Goal: Information Seeking & Learning: Find specific fact

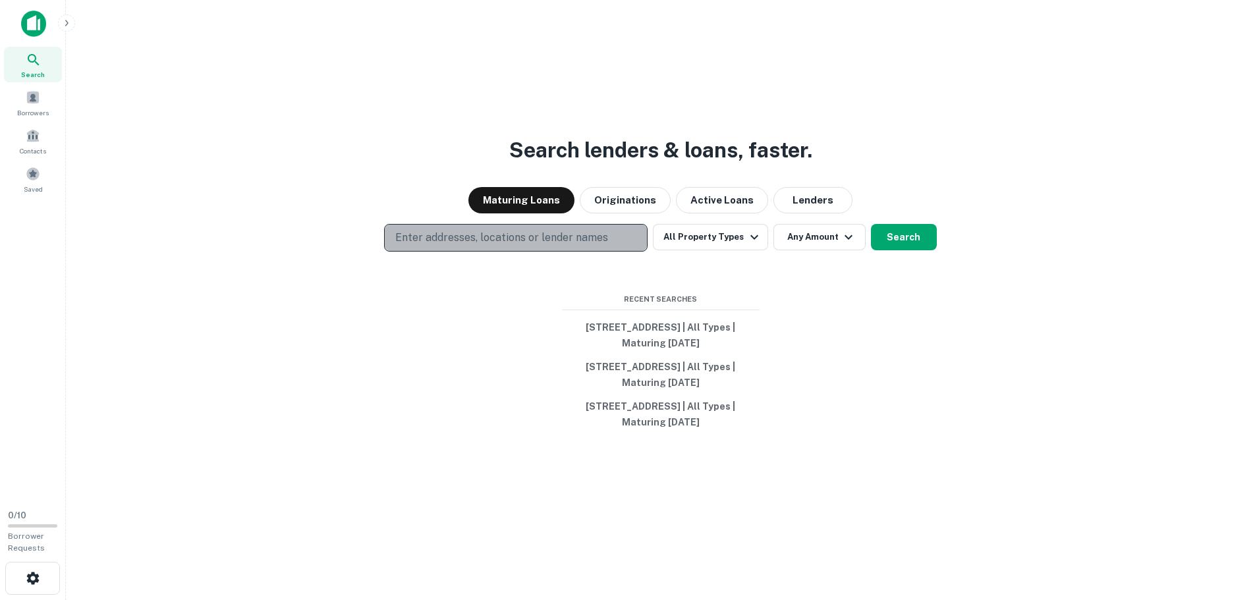
click at [505, 231] on p "Enter addresses, locations or lender names" at bounding box center [501, 238] width 213 height 16
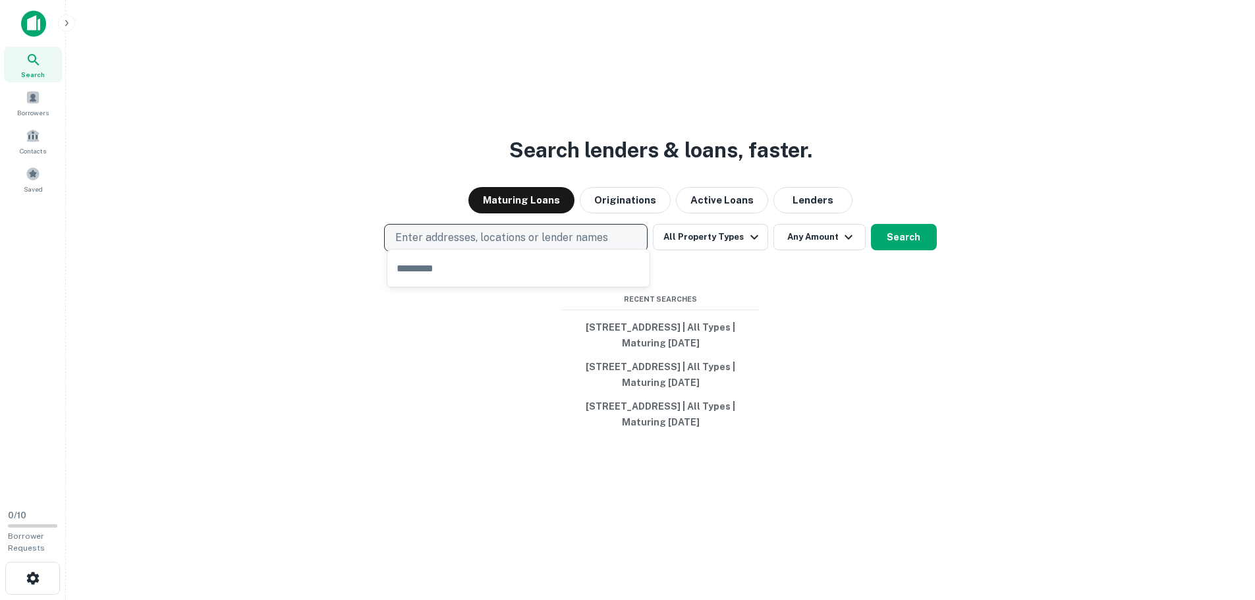
type input "**********"
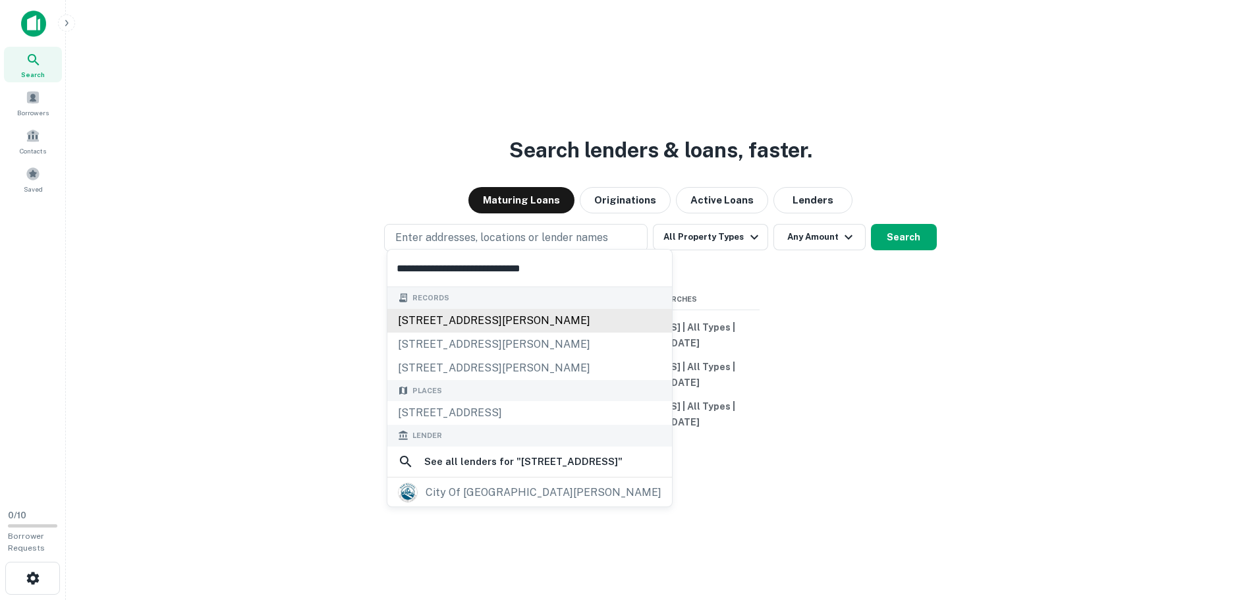
click at [515, 320] on div "[STREET_ADDRESS][PERSON_NAME]" at bounding box center [529, 321] width 285 height 24
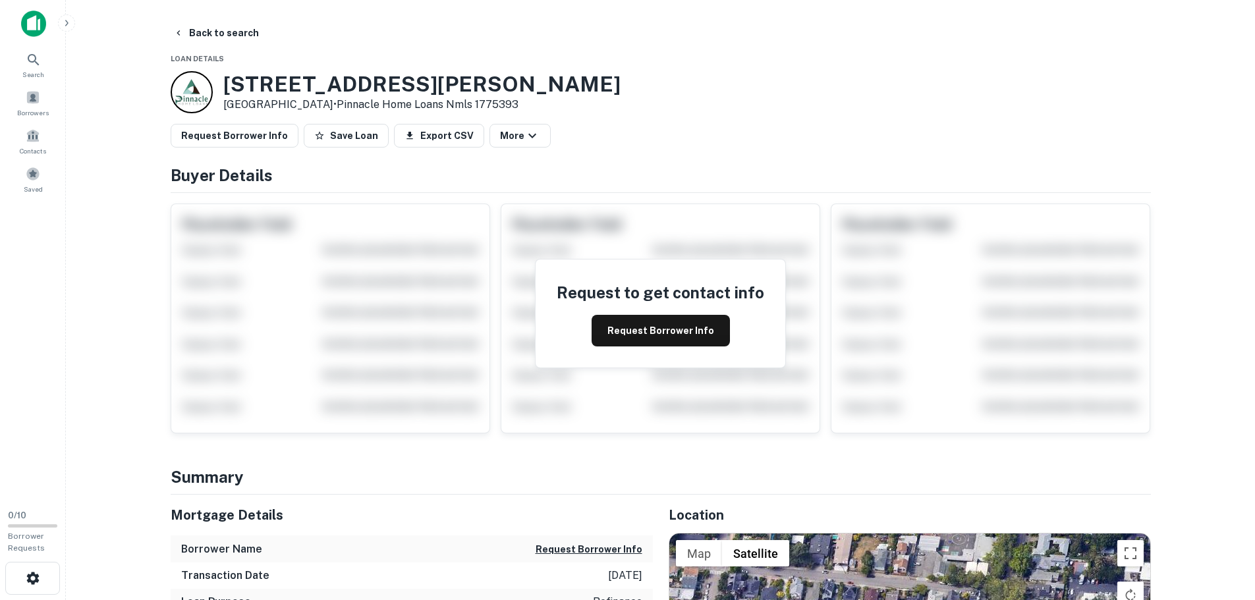
click at [670, 146] on div "Request Borrower Info Save Loan Export CSV More" at bounding box center [661, 136] width 981 height 24
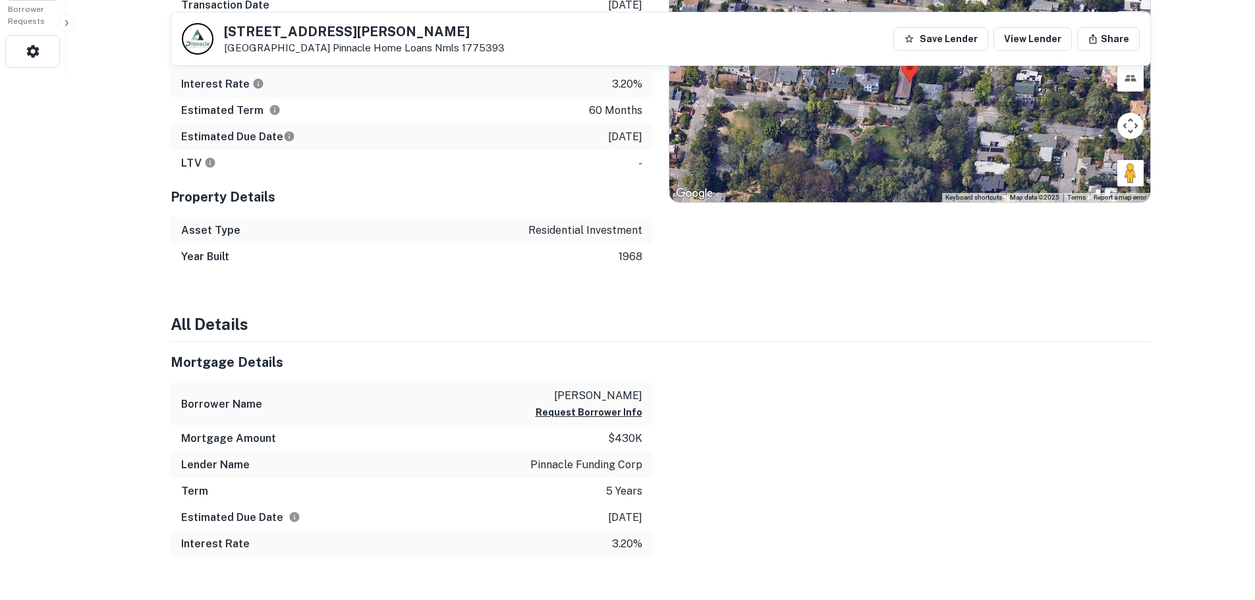
scroll to position [548, 0]
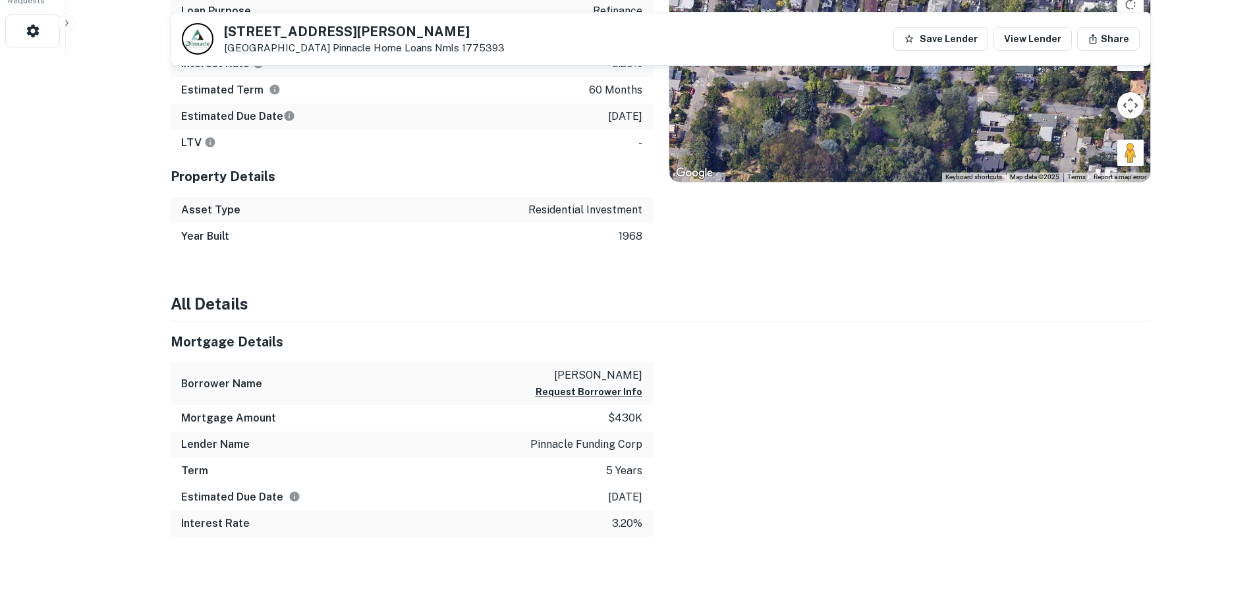
drag, startPoint x: 541, startPoint y: 377, endPoint x: 645, endPoint y: 380, distance: 104.2
click at [645, 380] on div "Borrower Name [PERSON_NAME] Request Borrower Info" at bounding box center [412, 383] width 482 height 43
copy p "[PERSON_NAME]"
